Goal: Task Accomplishment & Management: Use online tool/utility

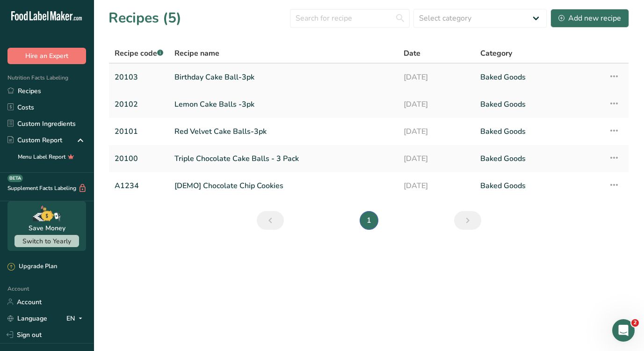
click at [214, 74] on link "Birthday Cake Ball-3pk" at bounding box center [283, 77] width 218 height 20
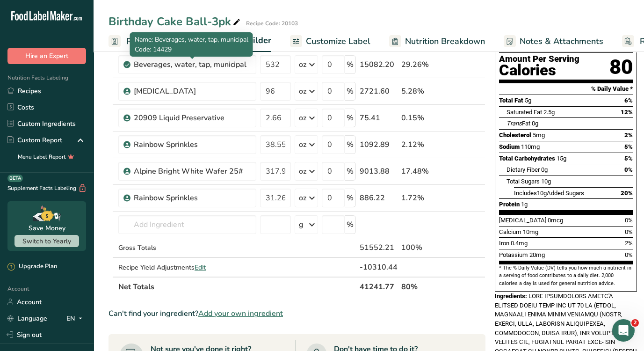
scroll to position [79, 0]
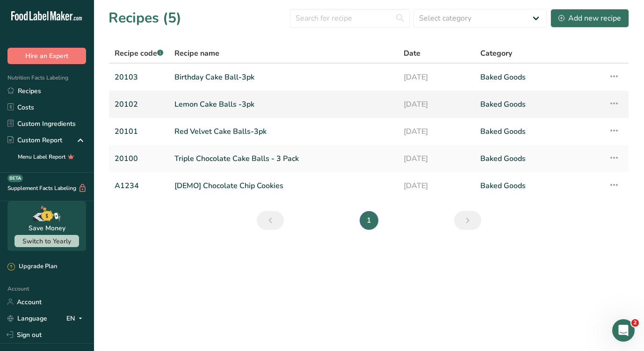
click at [215, 103] on link "Lemon Cake Balls -3pk" at bounding box center [283, 104] width 218 height 20
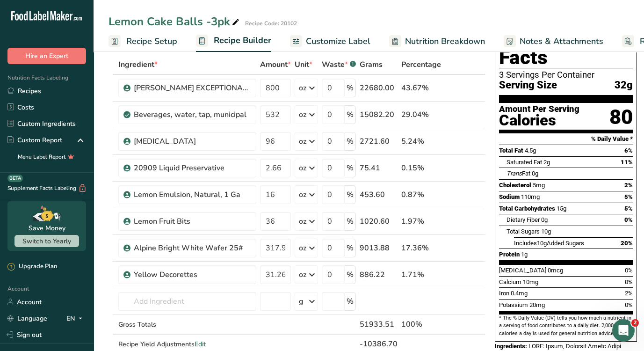
scroll to position [15, 0]
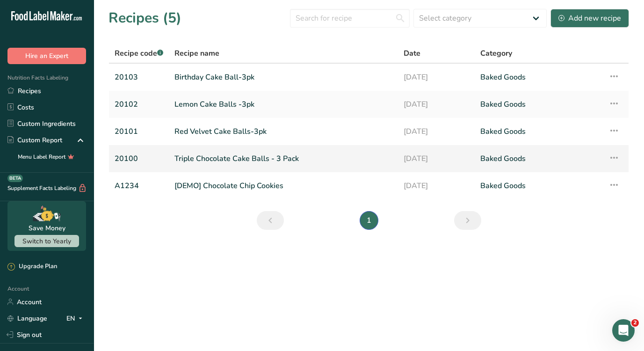
click at [213, 157] on link "Triple Chocolate Cake Balls - 3 Pack" at bounding box center [283, 159] width 218 height 20
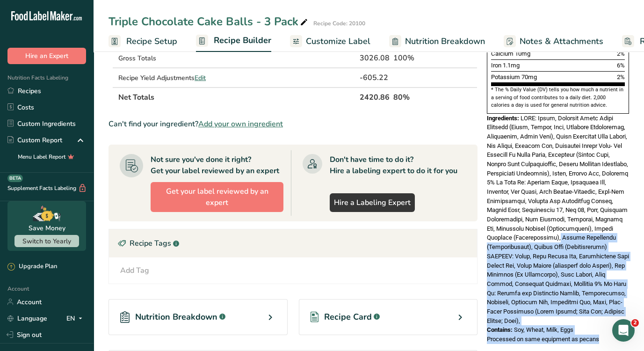
scroll to position [233, 0]
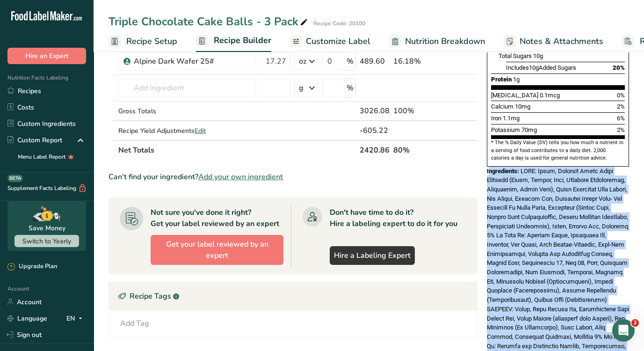
drag, startPoint x: 601, startPoint y: 303, endPoint x: 487, endPoint y: 150, distance: 190.5
click at [487, 150] on div "Nutrition Facts 3 Servings Per Container Serving Size 1 Cake Ball (34g) Amount …" at bounding box center [558, 116] width 150 height 570
click at [330, 37] on span "Customize Label" at bounding box center [338, 41] width 65 height 13
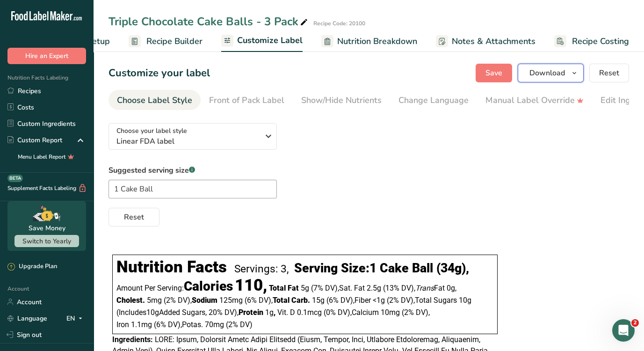
click at [555, 77] on span "Download" at bounding box center [548, 72] width 36 height 11
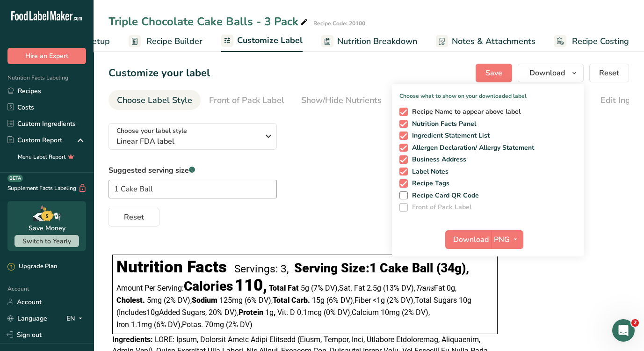
click at [432, 110] on span "Recipe Name to appear above label" at bounding box center [464, 112] width 113 height 8
click at [406, 110] on input "Recipe Name to appear above label" at bounding box center [403, 112] width 6 height 6
checkbox input "false"
click at [422, 158] on span "Business Address" at bounding box center [437, 159] width 59 height 8
click at [406, 158] on input "Business Address" at bounding box center [403, 159] width 6 height 6
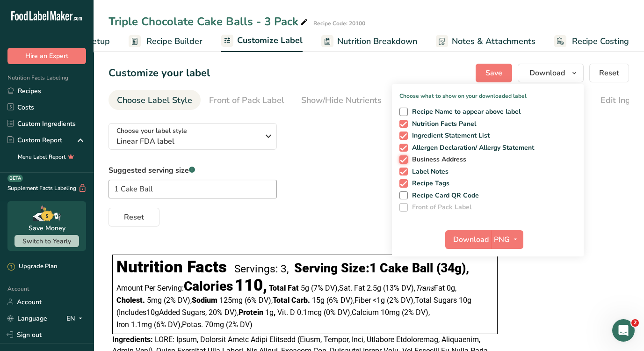
checkbox input "false"
click at [419, 170] on span "Label Notes" at bounding box center [428, 171] width 41 height 8
click at [406, 170] on input "Label Notes" at bounding box center [403, 171] width 6 height 6
checkbox input "false"
click at [418, 183] on span "Recipe Tags" at bounding box center [429, 183] width 42 height 8
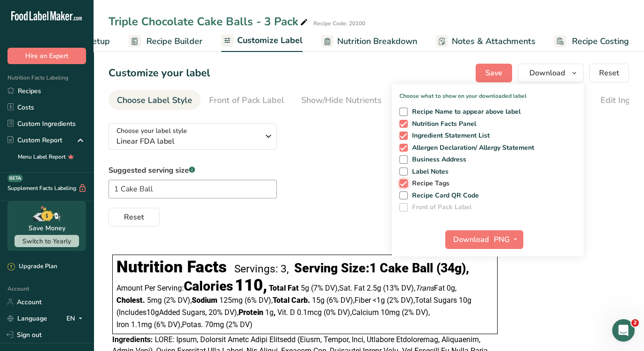
click at [406, 183] on input "Recipe Tags" at bounding box center [403, 183] width 6 height 6
checkbox input "false"
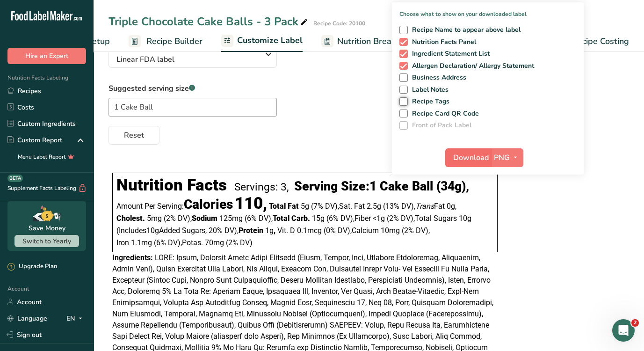
scroll to position [94, 0]
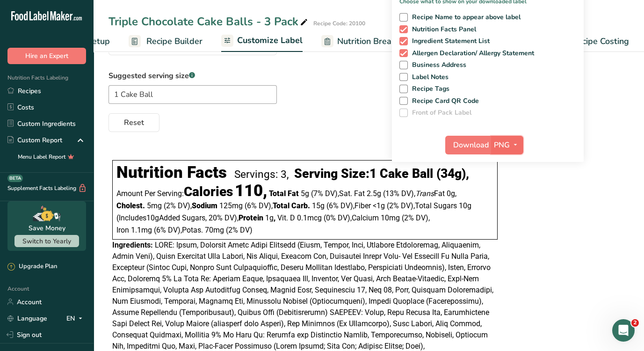
click at [496, 138] on button "PNG" at bounding box center [507, 145] width 32 height 19
click at [472, 142] on span "Download" at bounding box center [471, 144] width 36 height 11
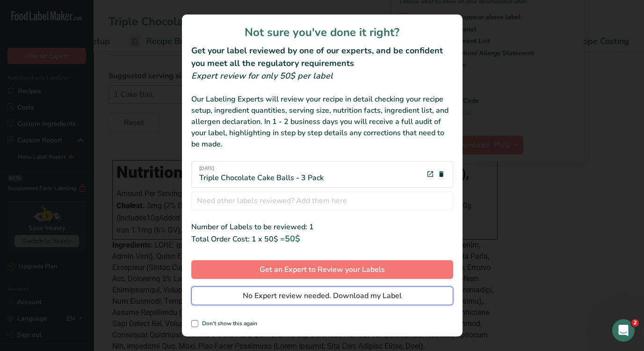
click at [311, 289] on button "No Expert review needed. Download my Label" at bounding box center [322, 295] width 262 height 19
